Goal: Transaction & Acquisition: Purchase product/service

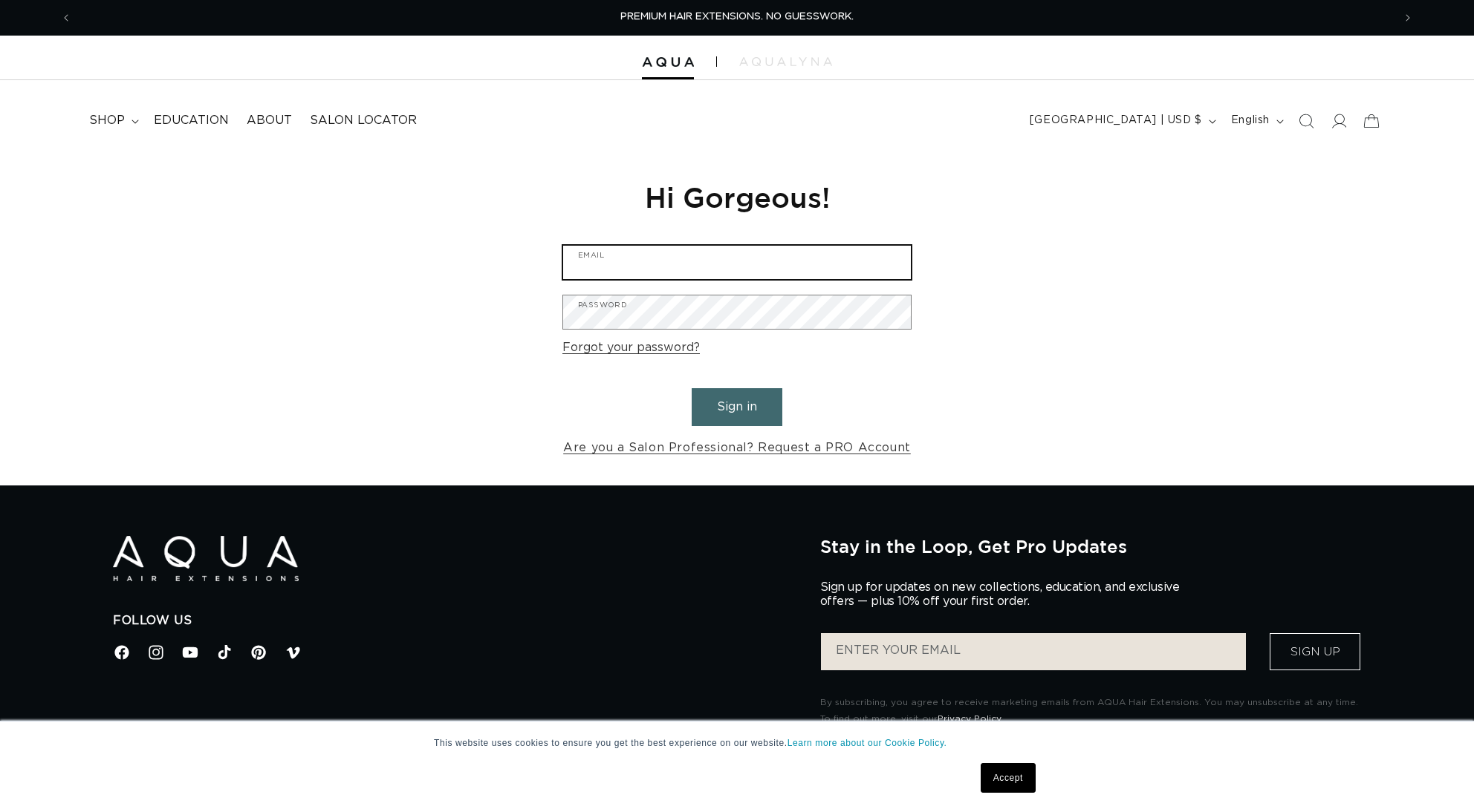
type input "michelleleighbeauty@gmail.com"
click at [750, 405] on button "Sign in" at bounding box center [737, 408] width 90 height 38
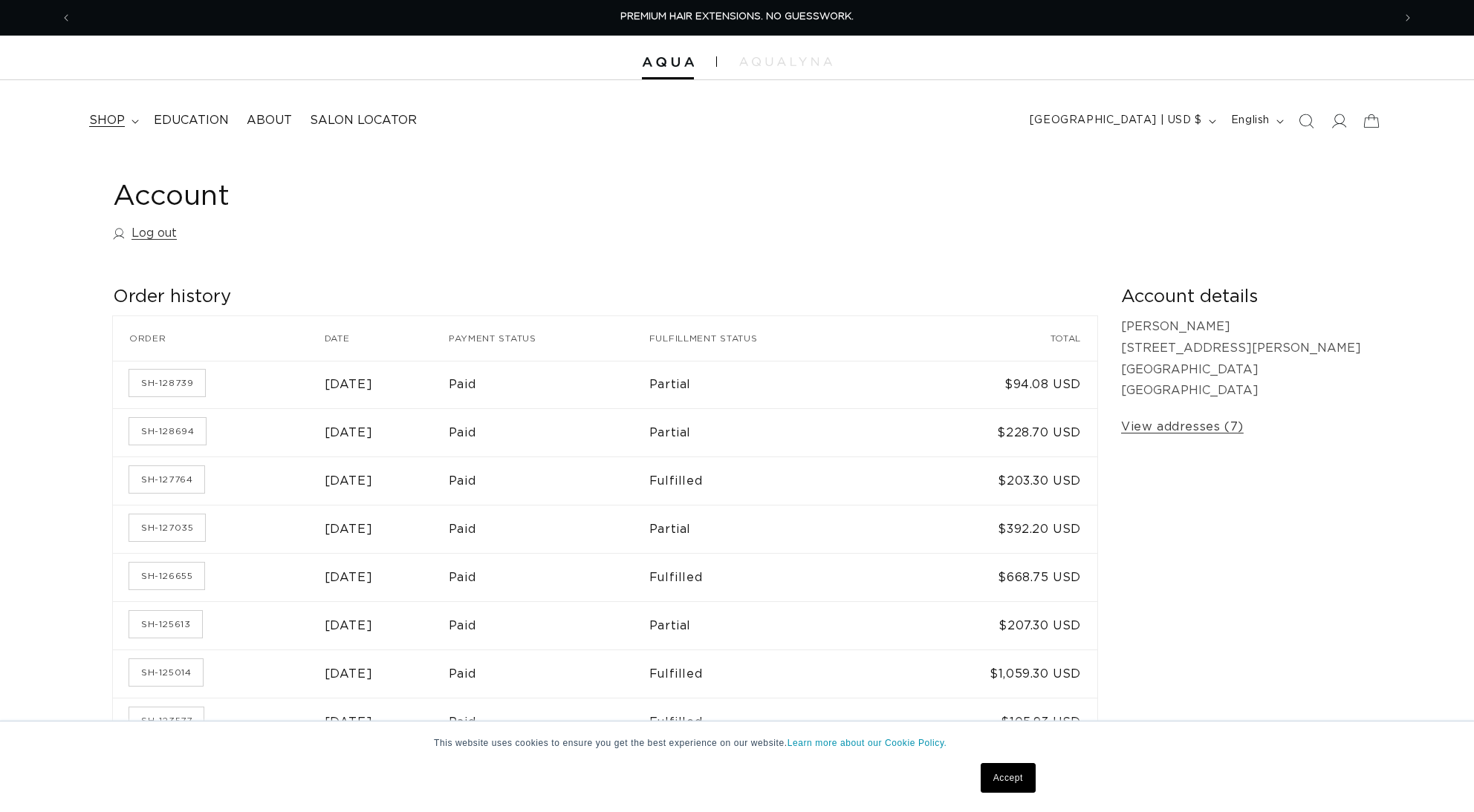
click at [120, 113] on span "shop" at bounding box center [106, 121] width 36 height 16
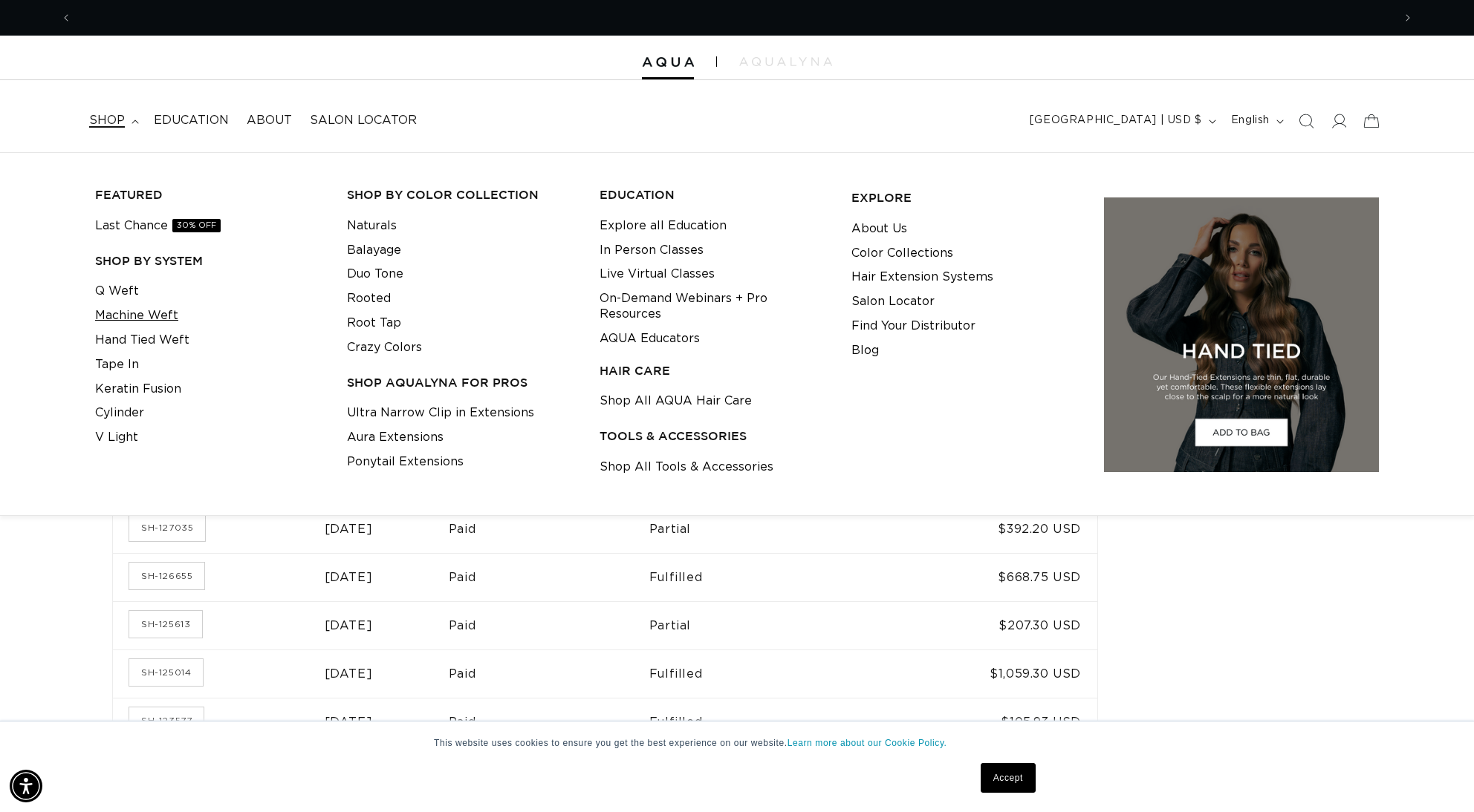
scroll to position [0, 1321]
click at [129, 282] on link "Q Weft" at bounding box center [117, 291] width 44 height 25
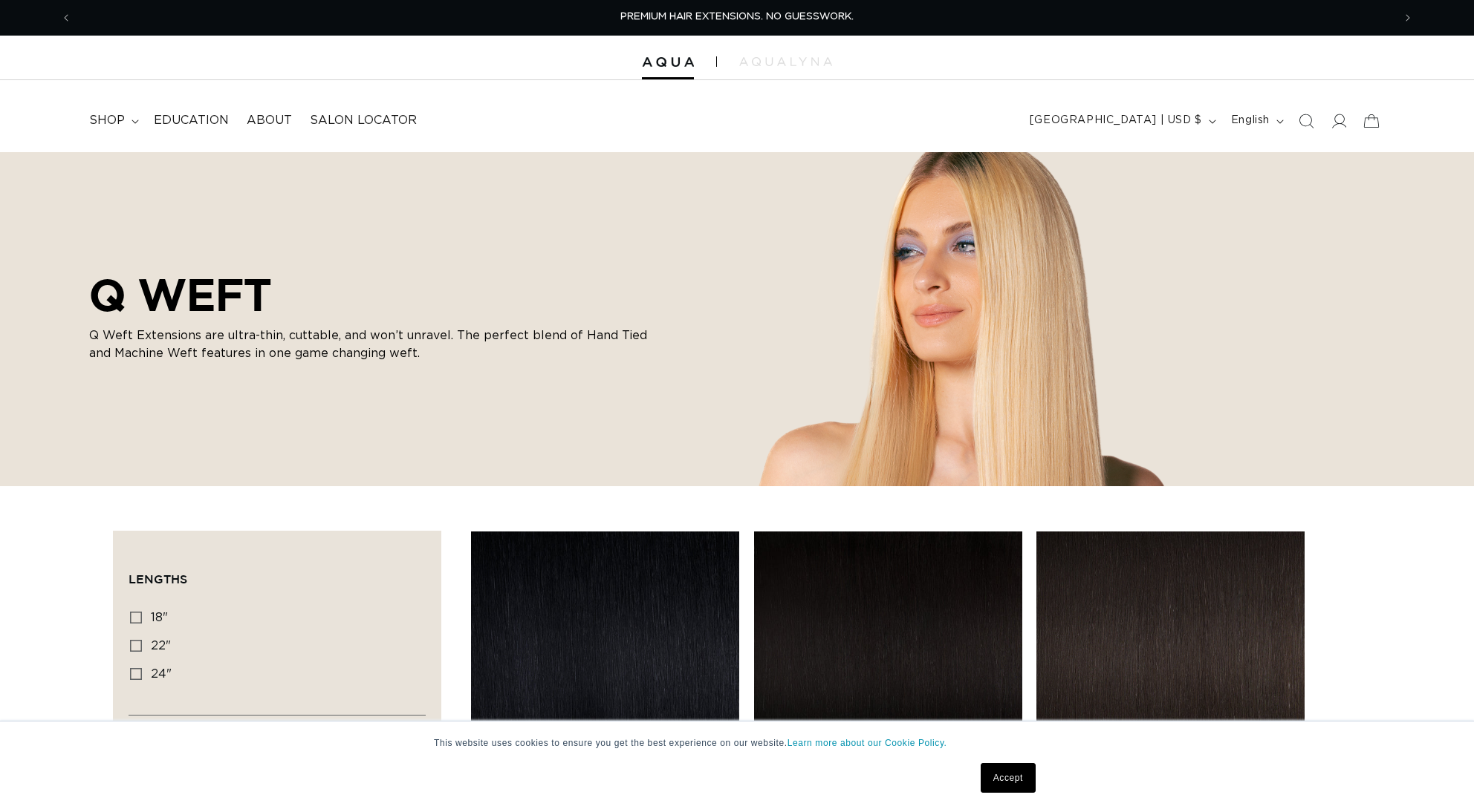
scroll to position [611, 0]
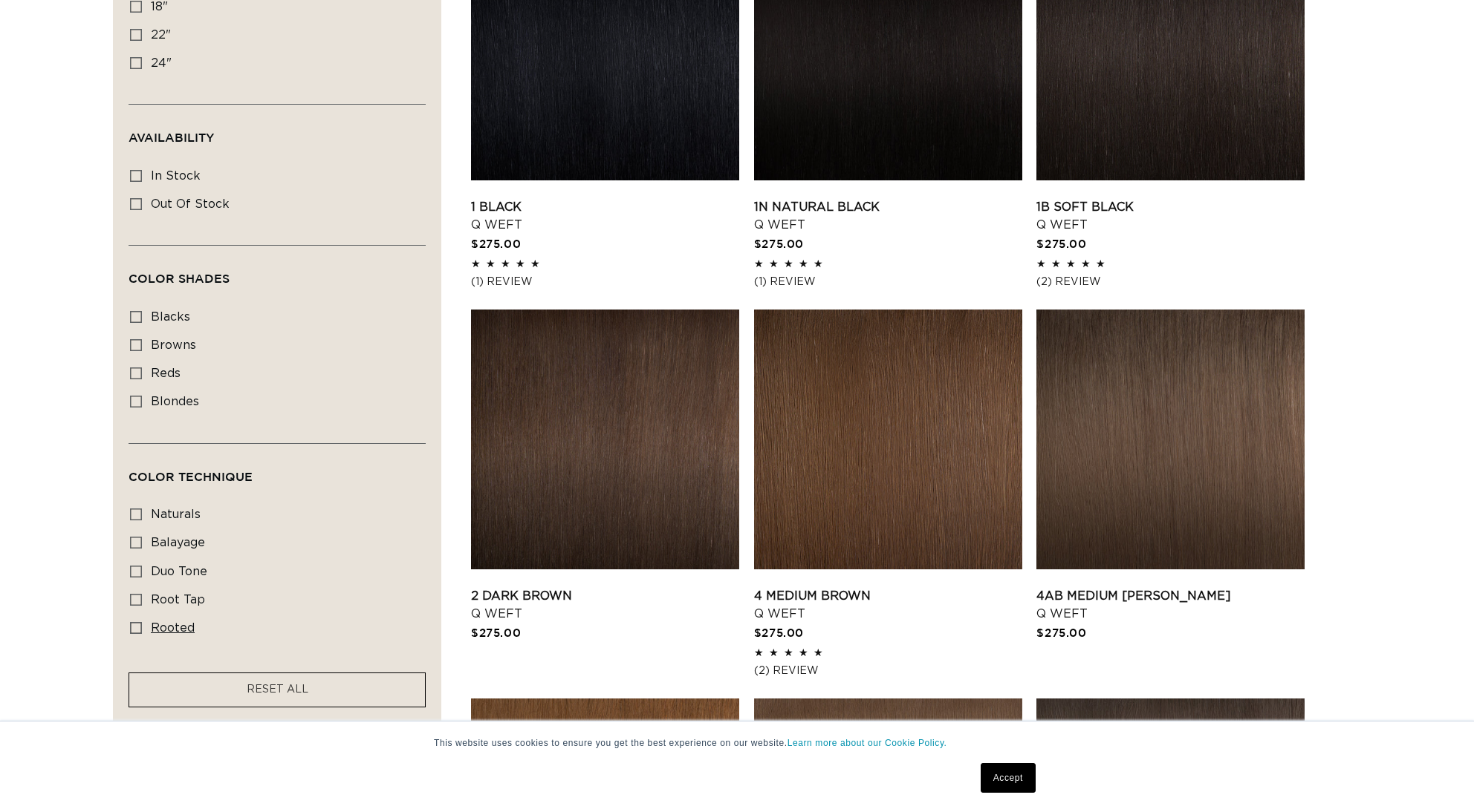
click at [136, 625] on icon at bounding box center [136, 628] width 12 height 12
click at [136, 625] on input "rooted rooted (4 products)" at bounding box center [136, 628] width 12 height 12
checkbox input "true"
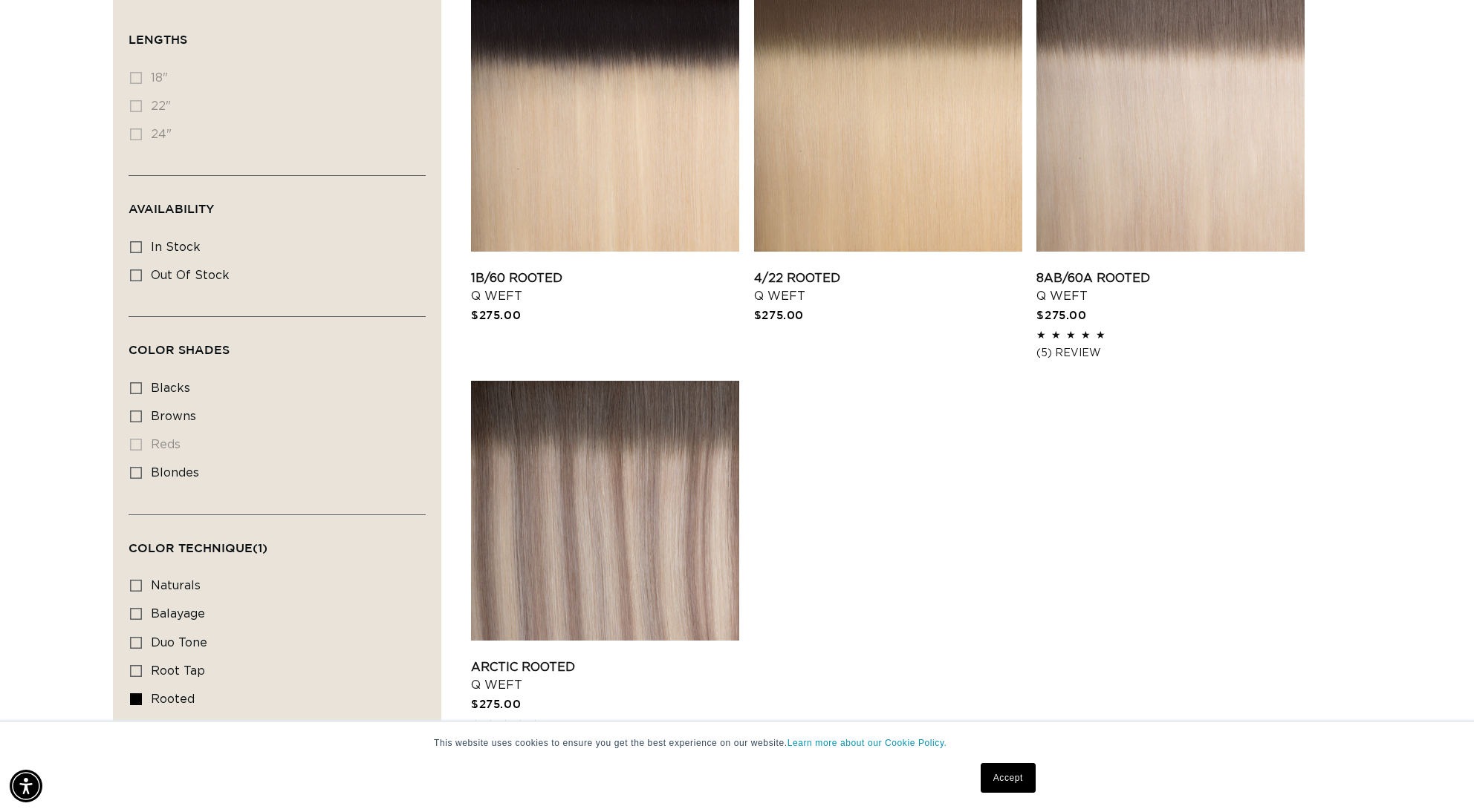
scroll to position [390, 0]
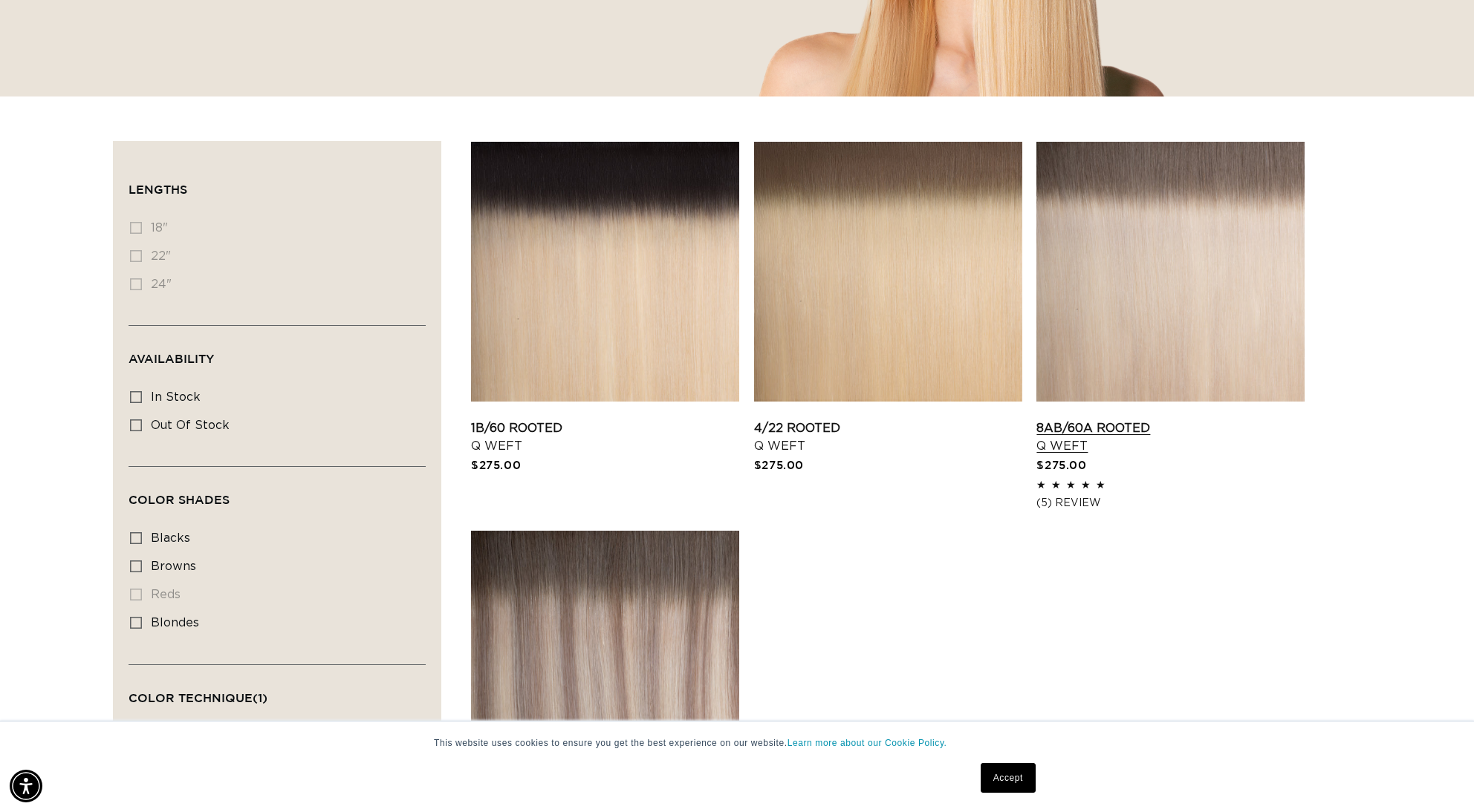
click at [1139, 419] on link "8AB/60A Rooted Q Weft" at bounding box center [1170, 437] width 268 height 36
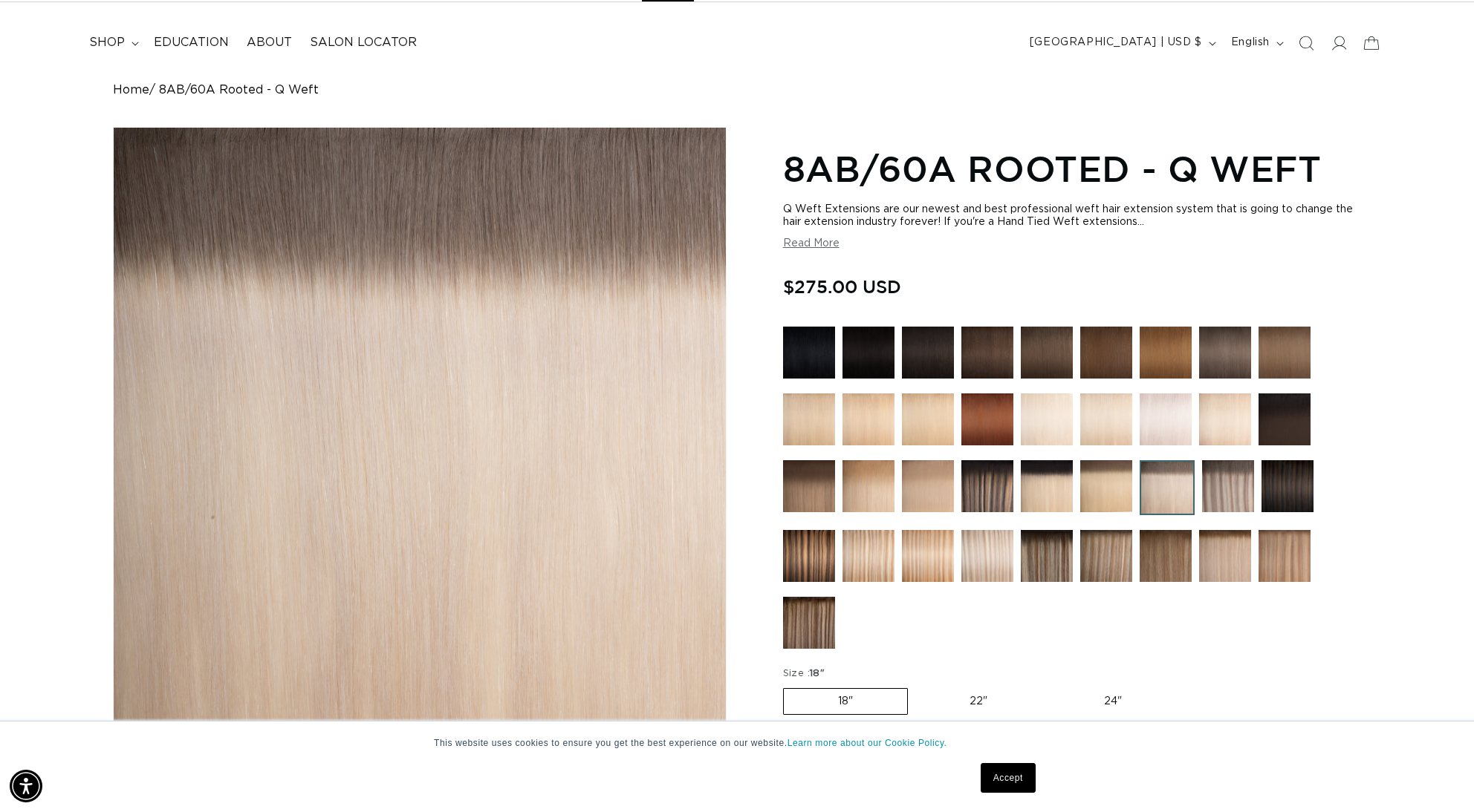
scroll to position [0, 2642]
click at [1102, 563] on img at bounding box center [1107, 557] width 52 height 52
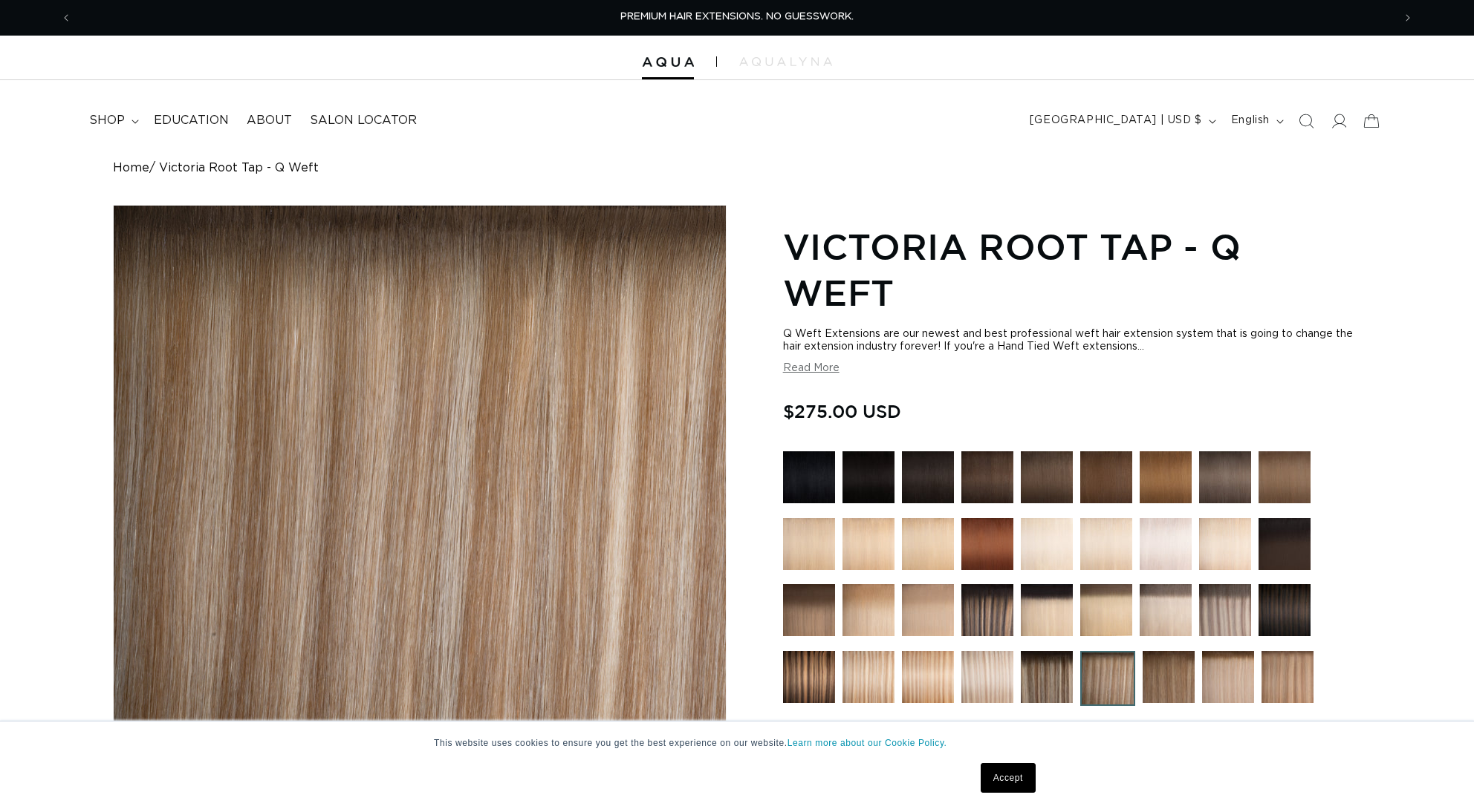
click at [1246, 651] on img at bounding box center [1228, 677] width 52 height 52
